Goal: Transaction & Acquisition: Obtain resource

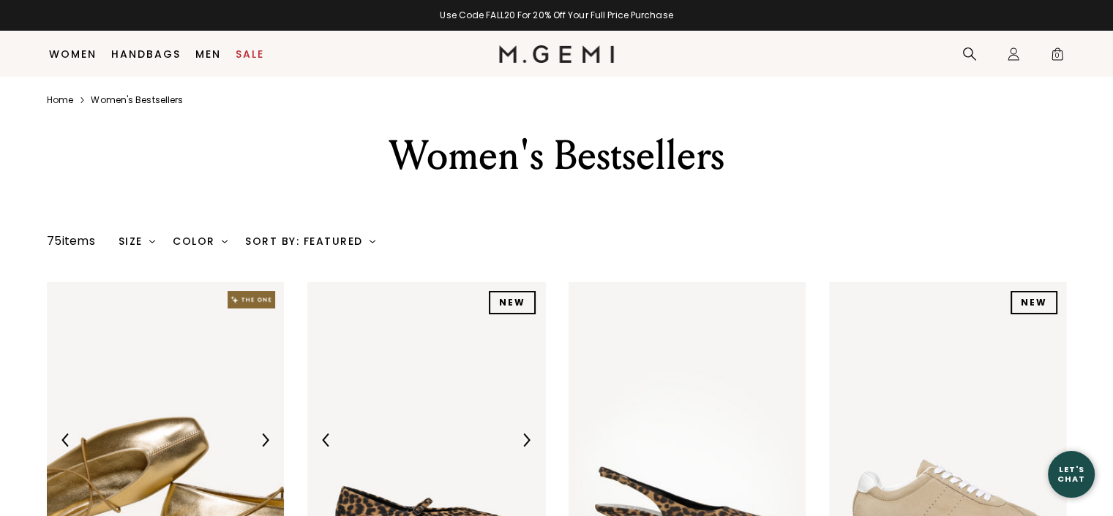
scroll to position [261, 0]
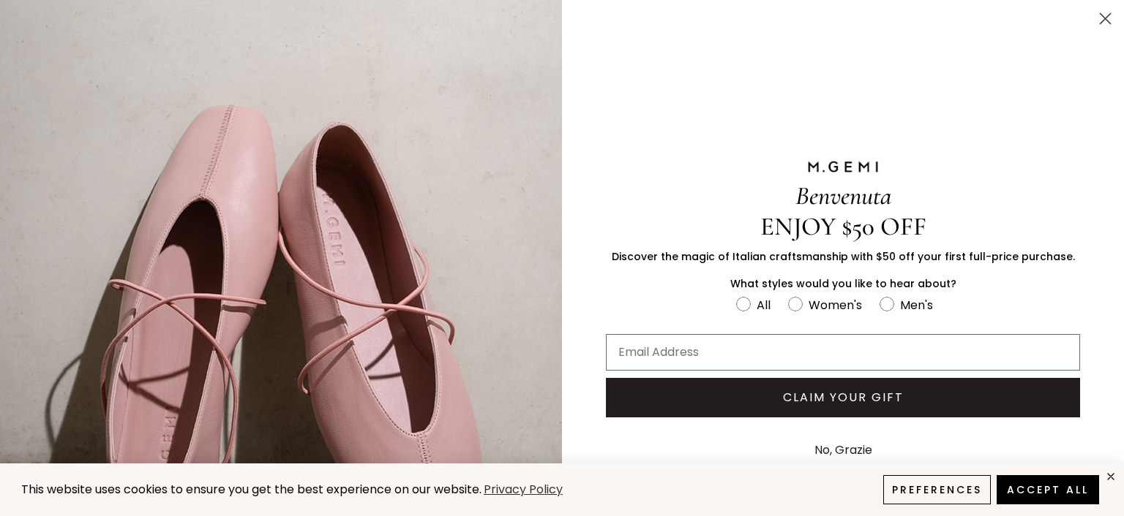
drag, startPoint x: 1100, startPoint y: 21, endPoint x: 1030, endPoint y: 184, distance: 176.9
click at [1037, 178] on div "Close dialog Benvenuta ENJOY $50 OFF Discover the magic of Italian craftsmanshi…" at bounding box center [562, 314] width 1124 height 629
click at [791, 300] on circle "FULLSCREEN Form" at bounding box center [795, 305] width 14 height 14
click at [736, 296] on input "Women's" at bounding box center [735, 295] width 1 height 1
radio input "true"
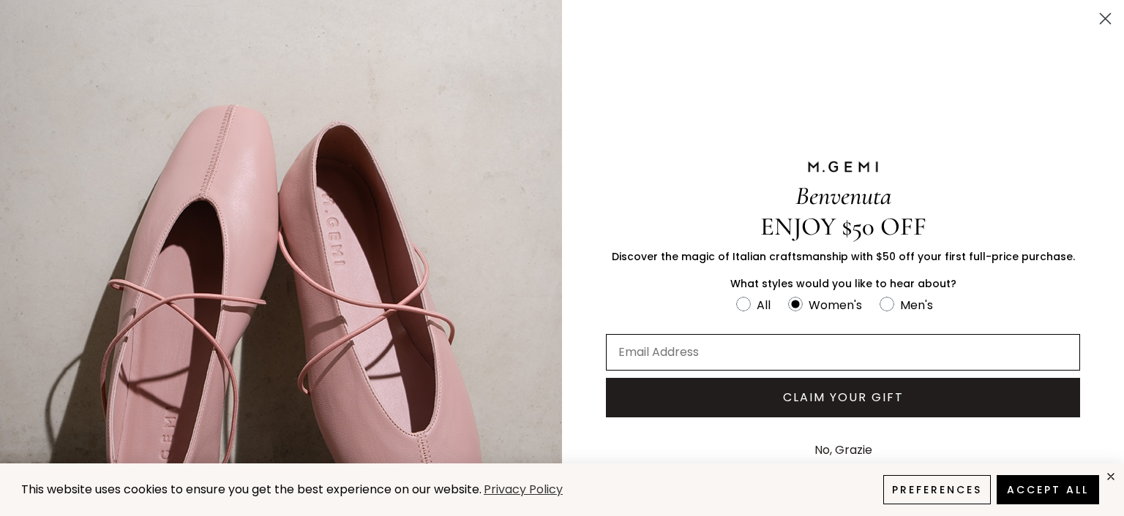
click at [776, 358] on input "Email Address" at bounding box center [843, 352] width 474 height 37
type input "lvega@lsl-la.com"
click at [772, 399] on button "CLAIM YOUR GIFT" at bounding box center [843, 397] width 474 height 39
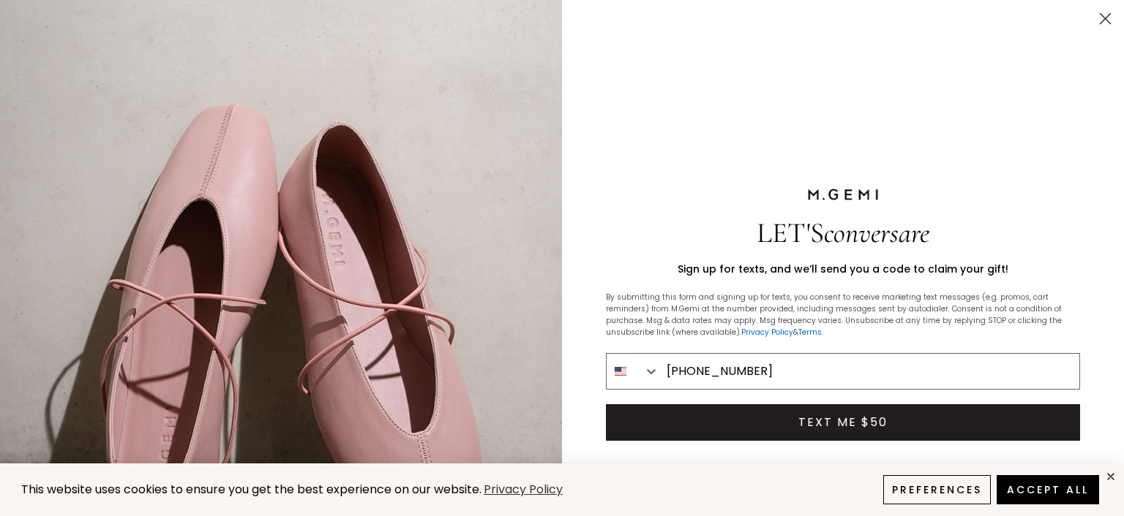
type input "310-903-7942"
click input "Submit" at bounding box center [0, 0] width 0 height 0
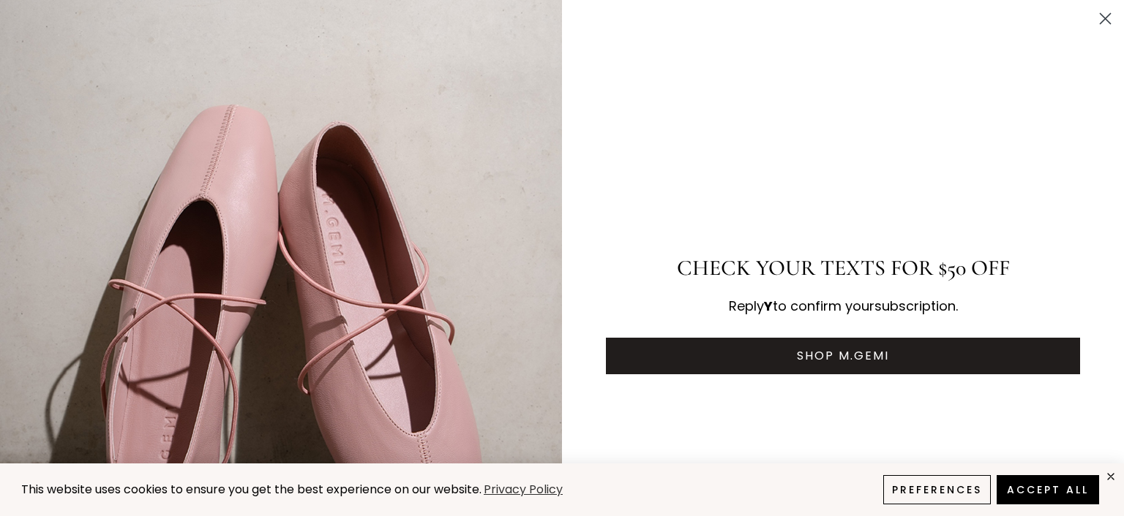
click at [1093, 18] on circle "Close dialog" at bounding box center [1105, 19] width 24 height 24
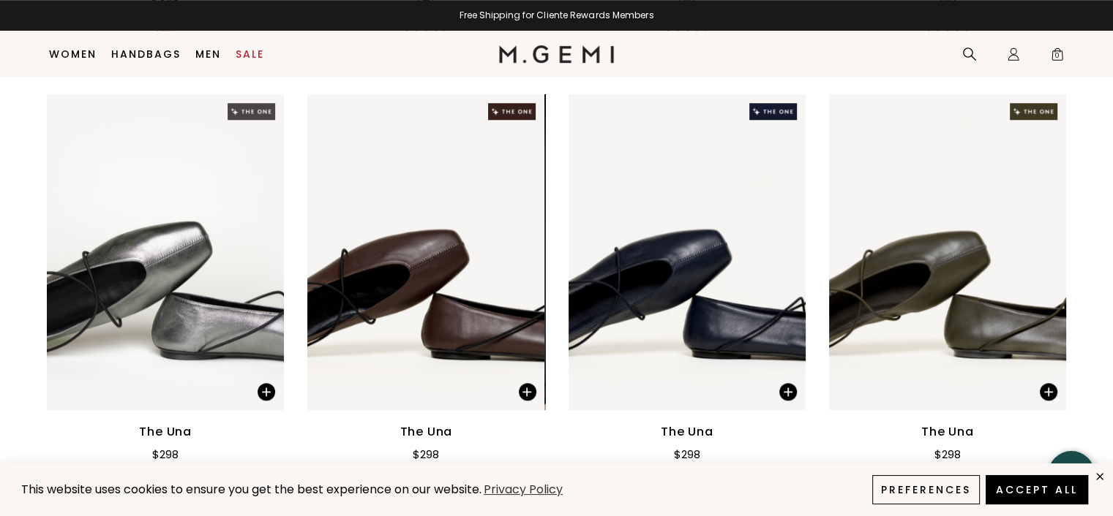
scroll to position [1139, 0]
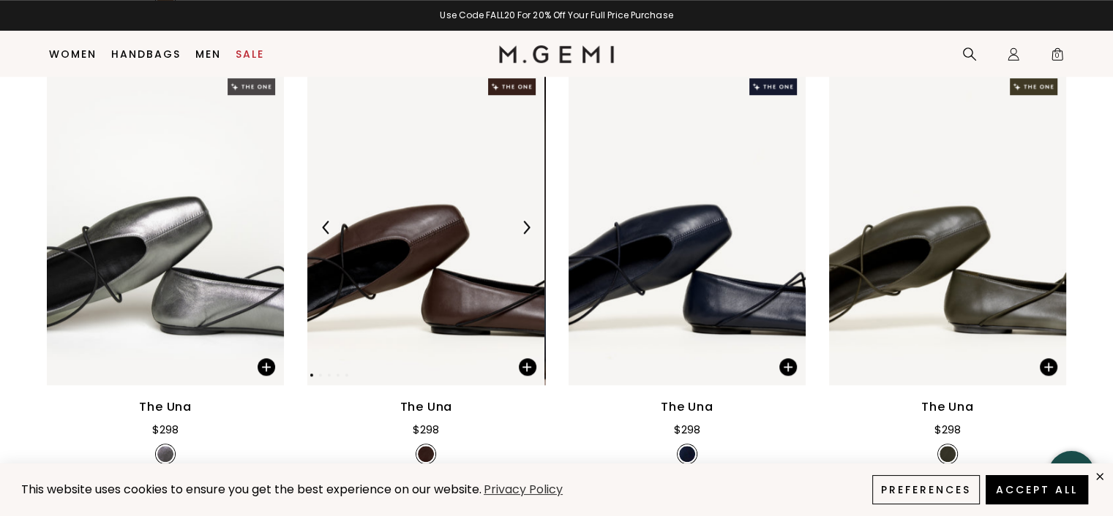
click at [460, 290] on img at bounding box center [425, 227] width 237 height 316
click at [519, 216] on div at bounding box center [525, 227] width 23 height 23
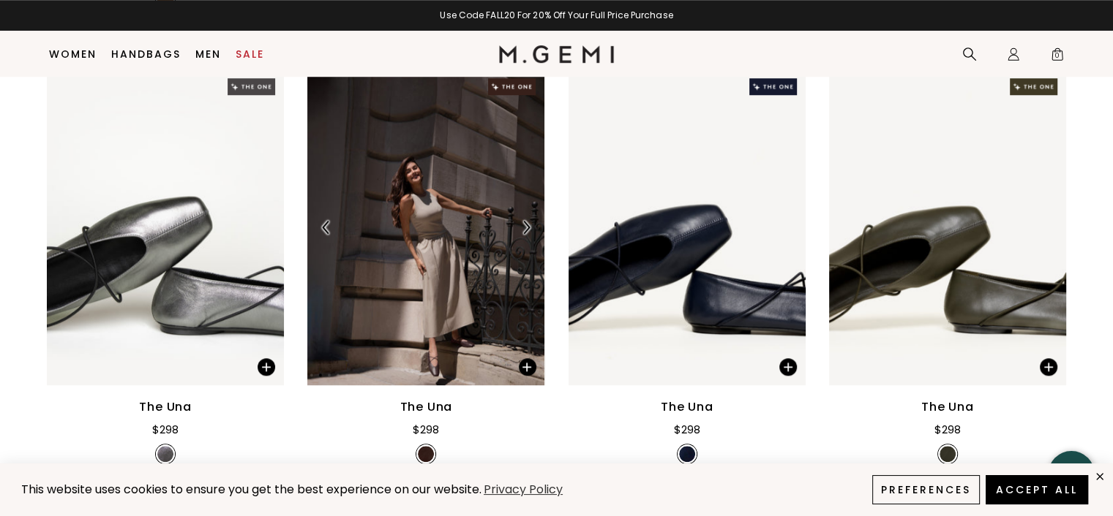
click at [519, 221] on img at bounding box center [525, 227] width 13 height 13
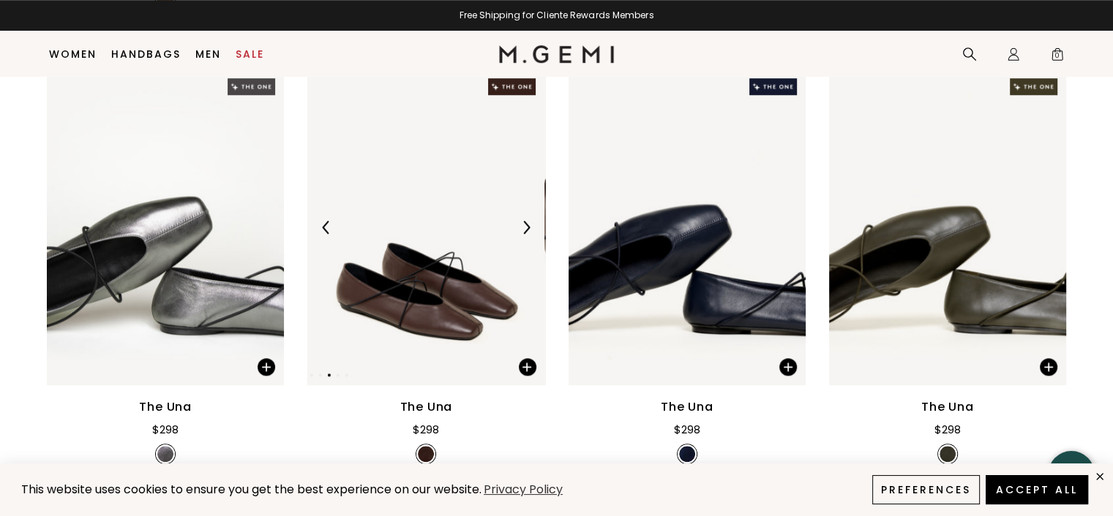
click at [457, 263] on img at bounding box center [425, 227] width 237 height 316
click at [459, 266] on img at bounding box center [425, 227] width 237 height 316
click at [424, 364] on img at bounding box center [425, 227] width 237 height 316
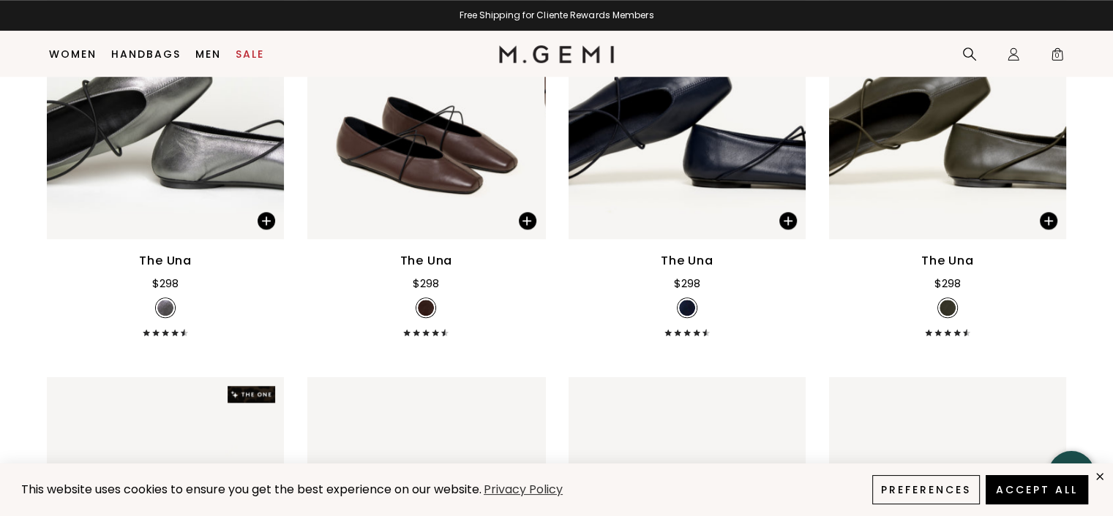
click at [426, 252] on div "The Una" at bounding box center [426, 261] width 53 height 18
click at [448, 175] on img at bounding box center [427, 81] width 237 height 316
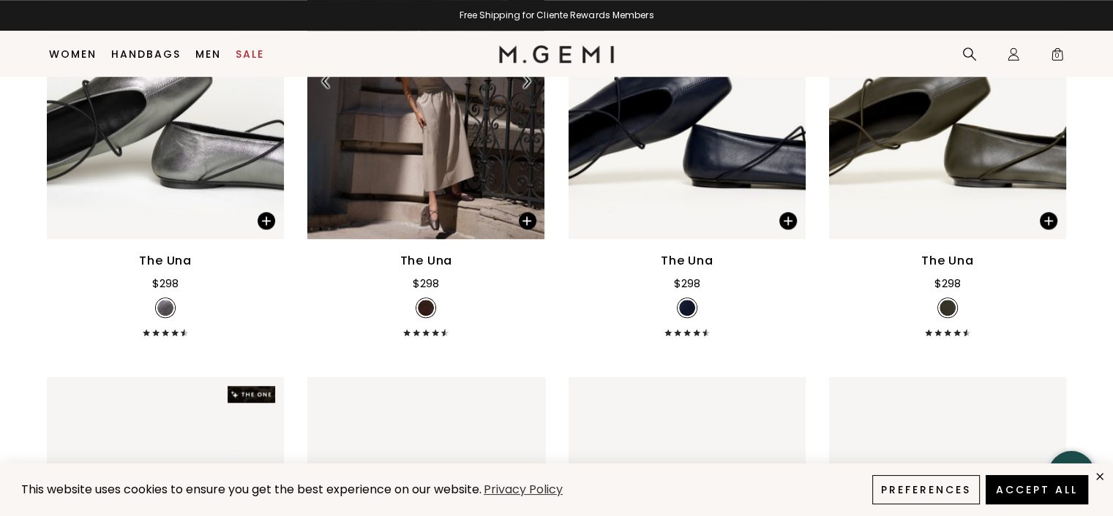
click at [448, 177] on img at bounding box center [425, 81] width 237 height 316
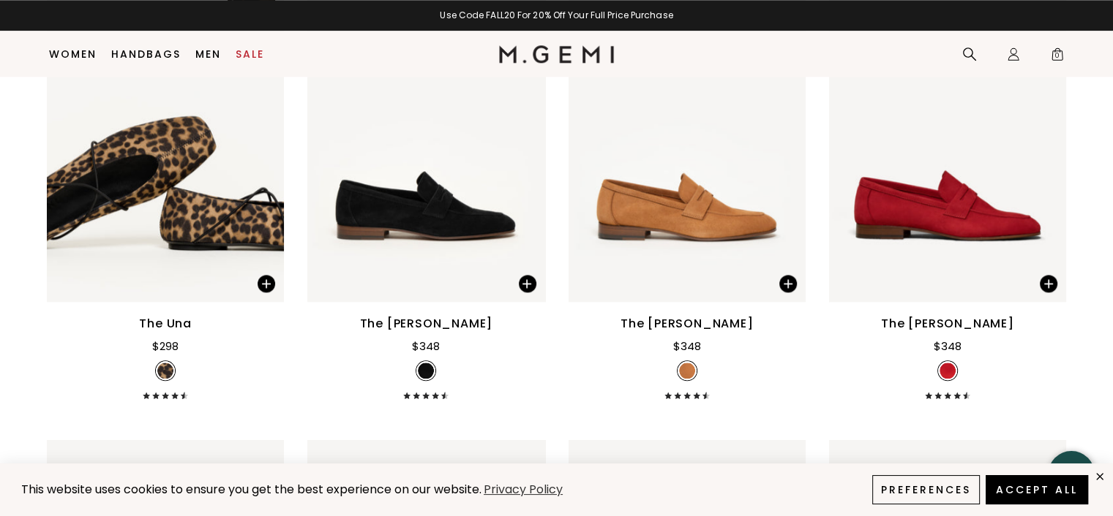
scroll to position [1724, 0]
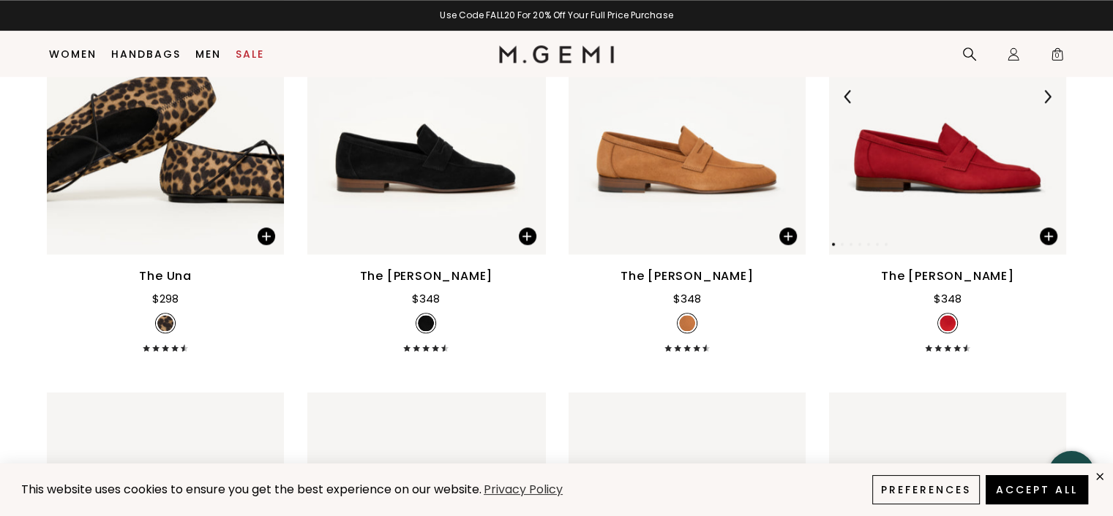
click at [972, 204] on img at bounding box center [947, 97] width 237 height 316
click at [934, 138] on img at bounding box center [947, 97] width 237 height 316
click at [943, 315] on img at bounding box center [947, 323] width 16 height 16
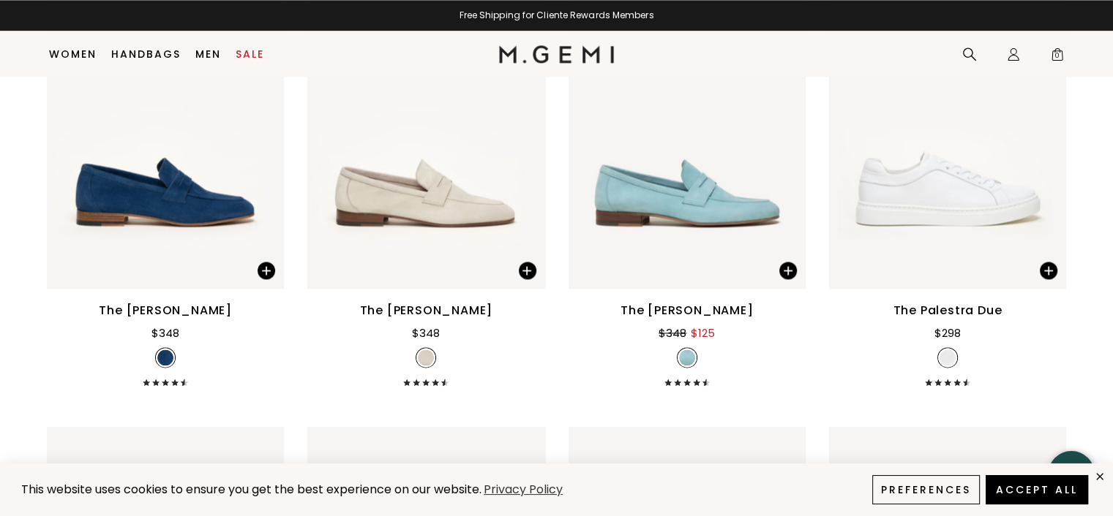
scroll to position [2163, 0]
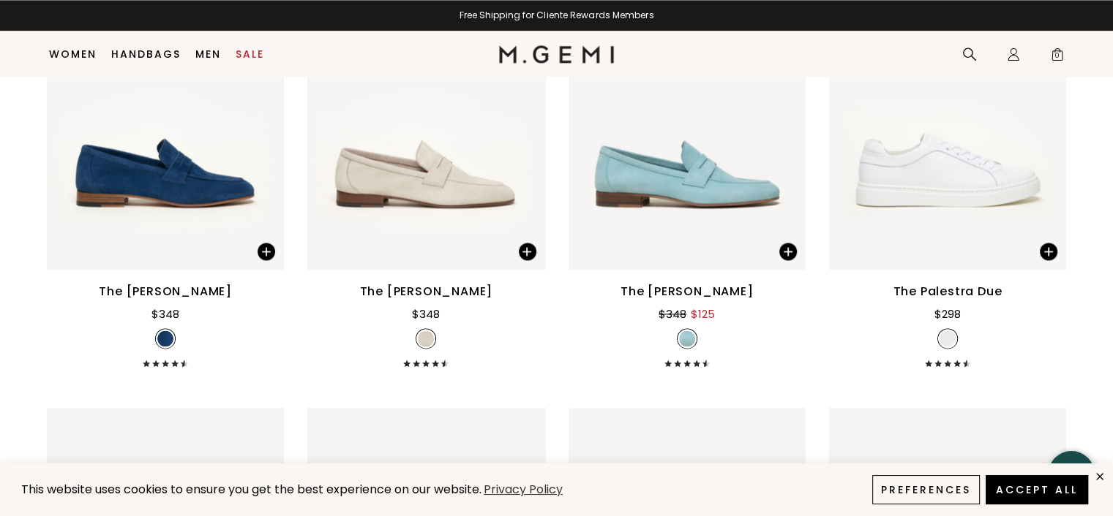
click at [953, 283] on div "The Palestra Due" at bounding box center [946, 292] width 109 height 18
click at [933, 143] on img at bounding box center [947, 112] width 237 height 316
click at [1040, 243] on span at bounding box center [1048, 252] width 18 height 18
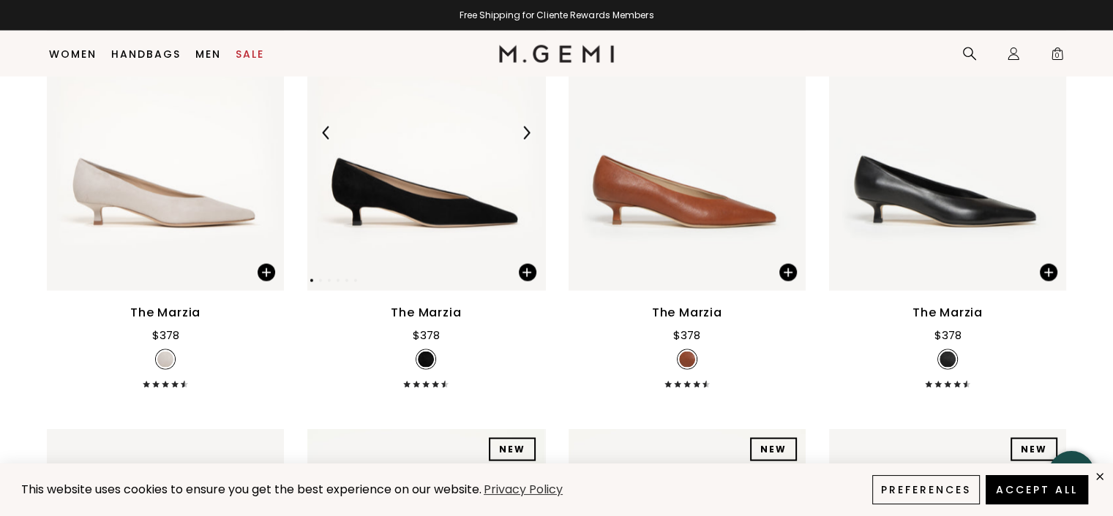
scroll to position [3041, 0]
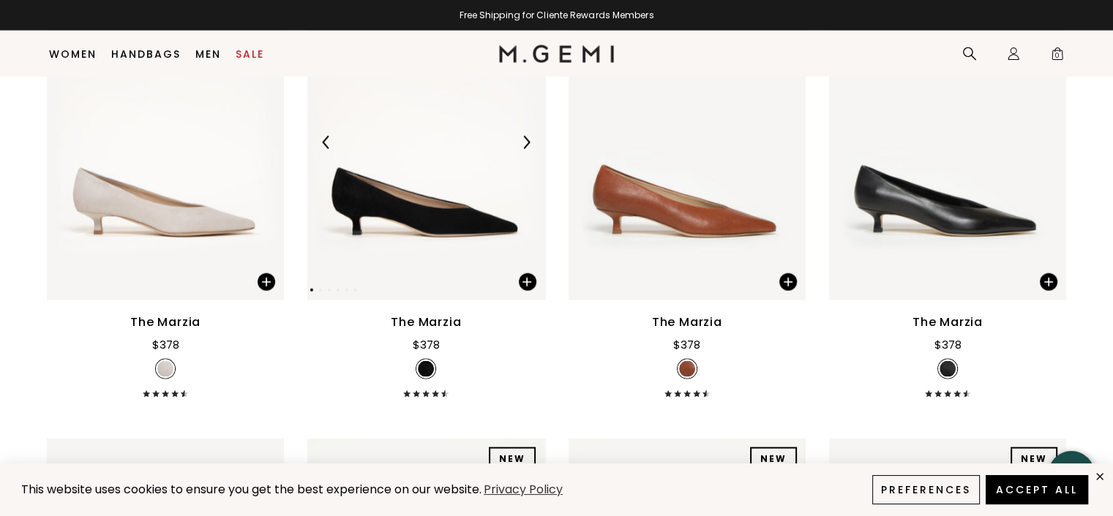
click at [437, 216] on img at bounding box center [425, 143] width 237 height 316
click at [445, 314] on div "The Marzia" at bounding box center [426, 323] width 70 height 18
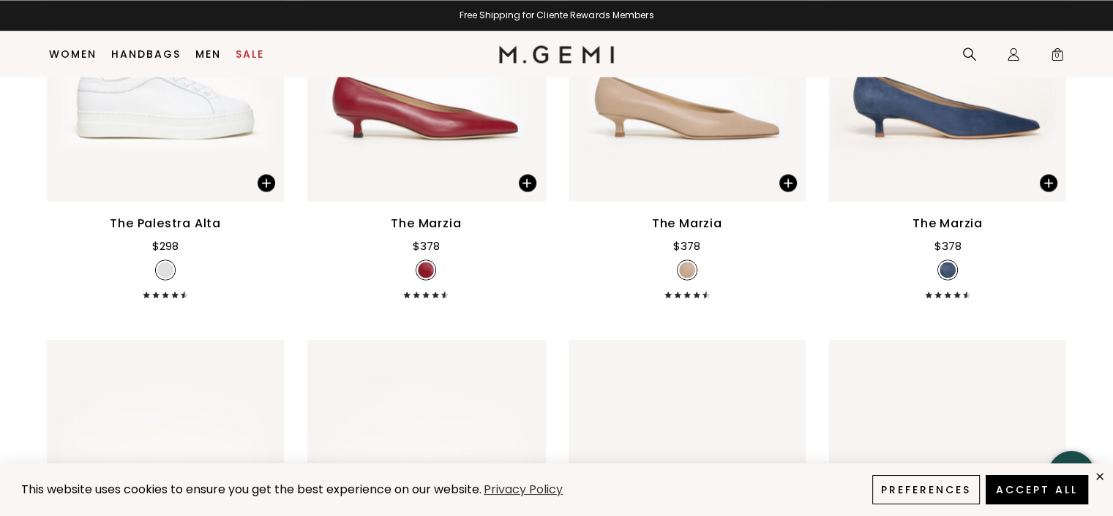
scroll to position [2675, 0]
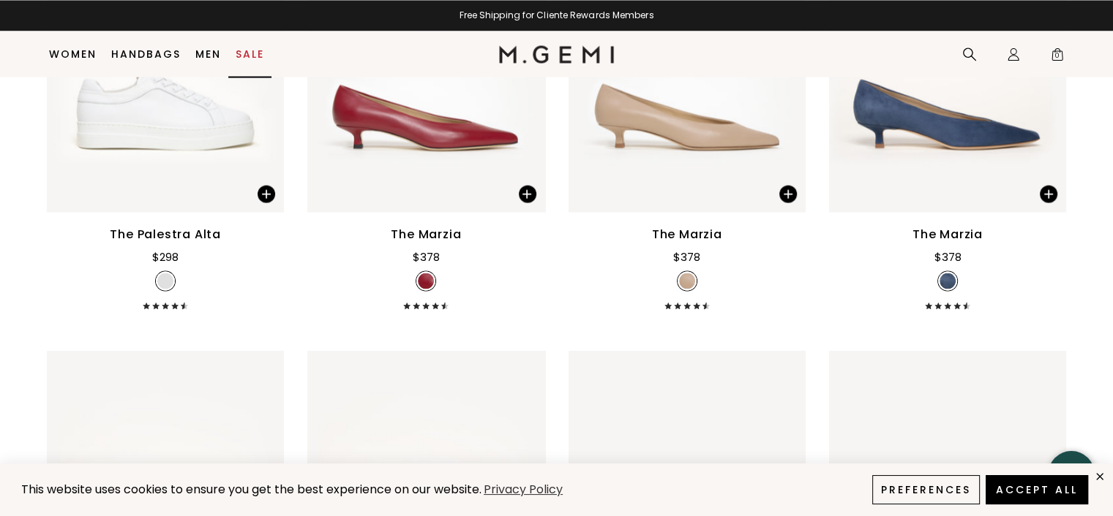
click at [260, 58] on link "Sale" at bounding box center [250, 54] width 29 height 12
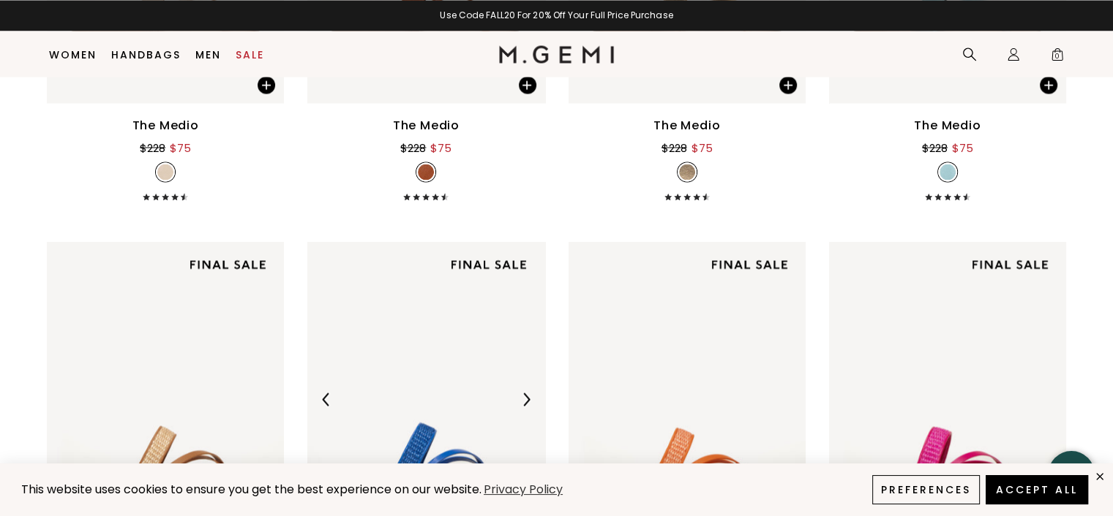
scroll to position [2932, 0]
